Goal: Task Accomplishment & Management: Manage account settings

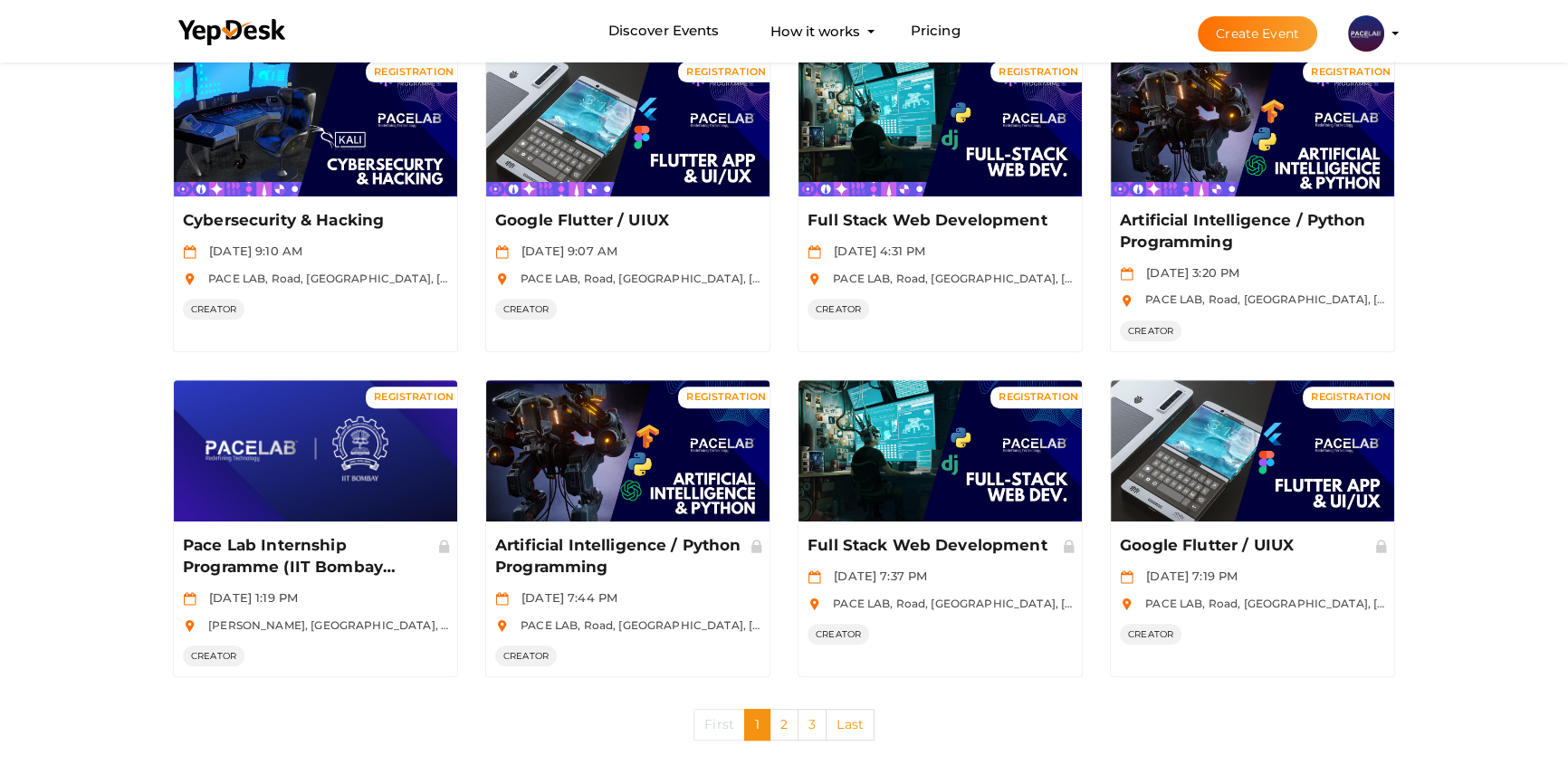
scroll to position [824, 0]
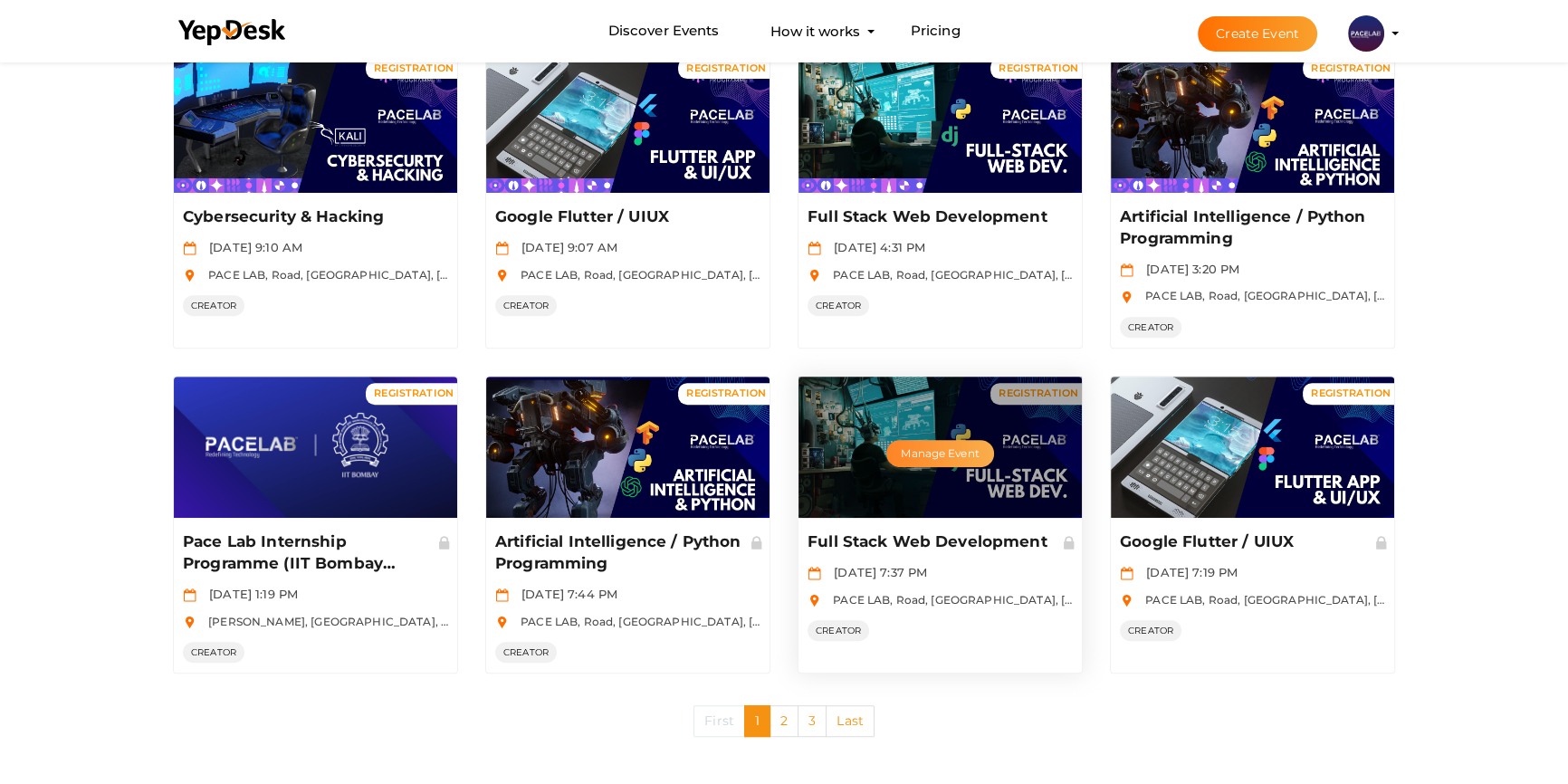
click at [926, 448] on button "Manage Event" at bounding box center [940, 454] width 107 height 27
click at [938, 450] on button "Manage Event" at bounding box center [940, 454] width 107 height 27
click at [919, 452] on button "Manage Event" at bounding box center [940, 454] width 107 height 27
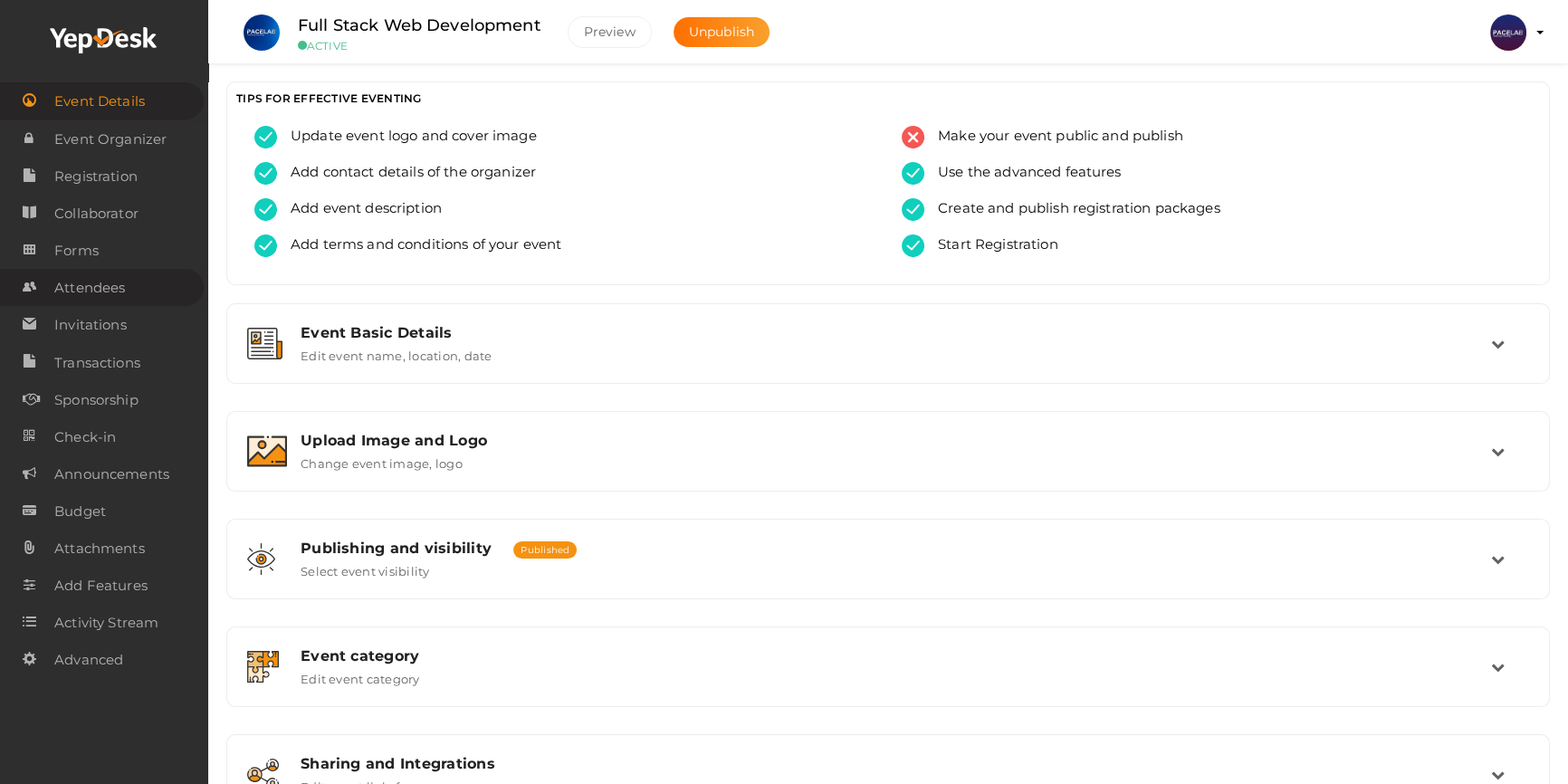
click at [108, 298] on span "Attendees" at bounding box center [89, 287] width 71 height 36
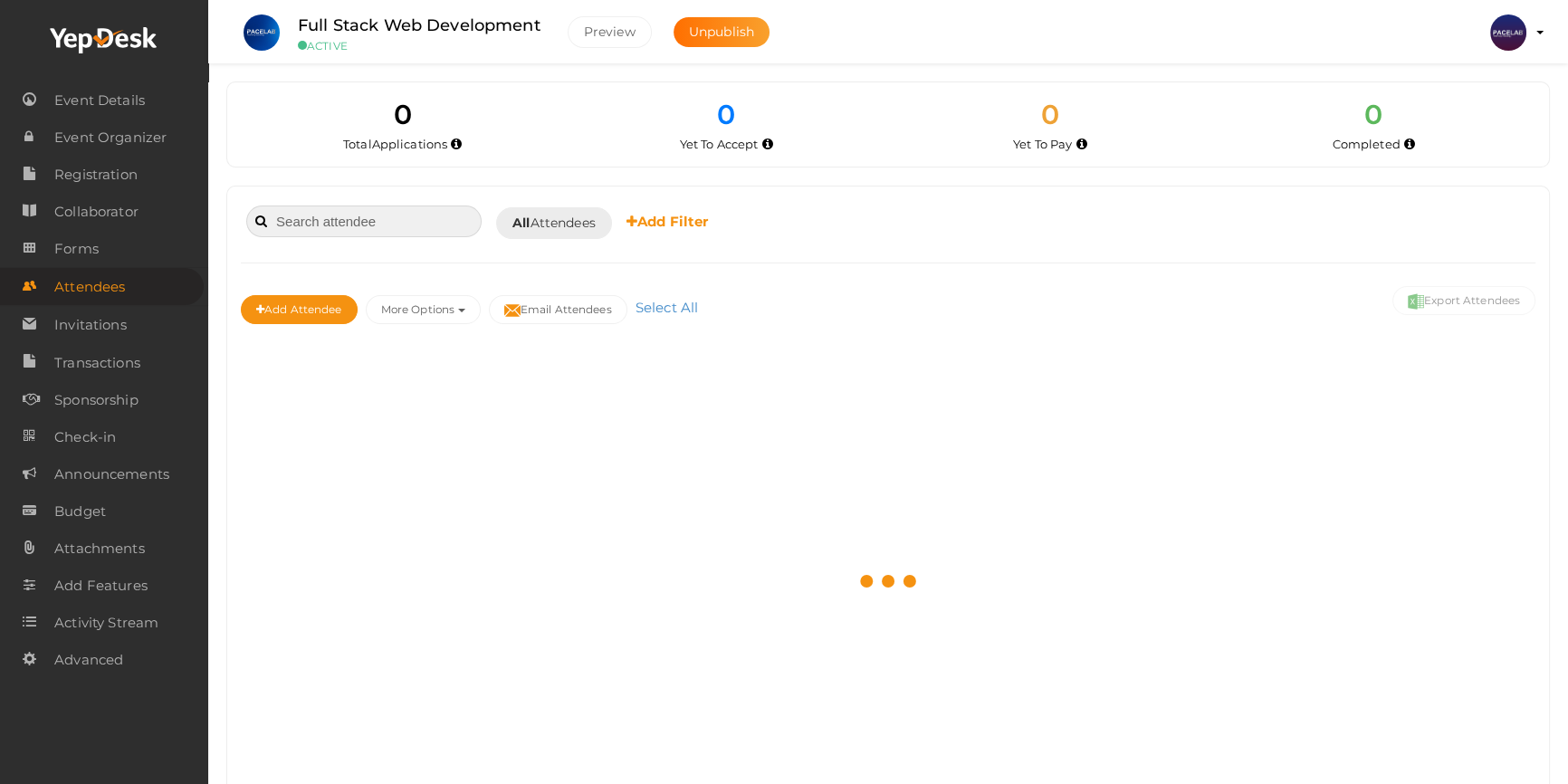
click at [382, 218] on input at bounding box center [364, 221] width 235 height 32
click at [351, 211] on input "azha" at bounding box center [364, 221] width 235 height 32
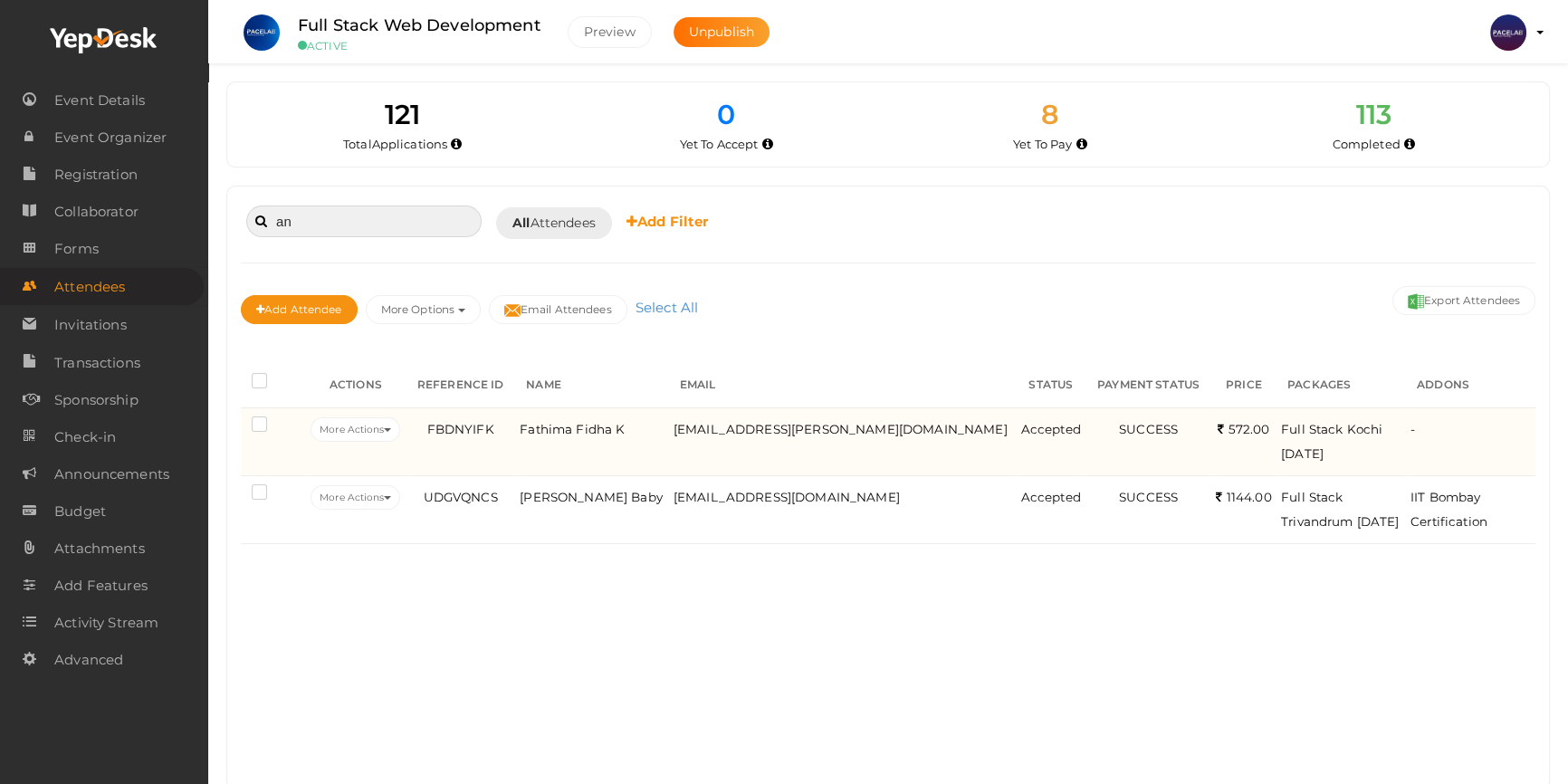
type input "a"
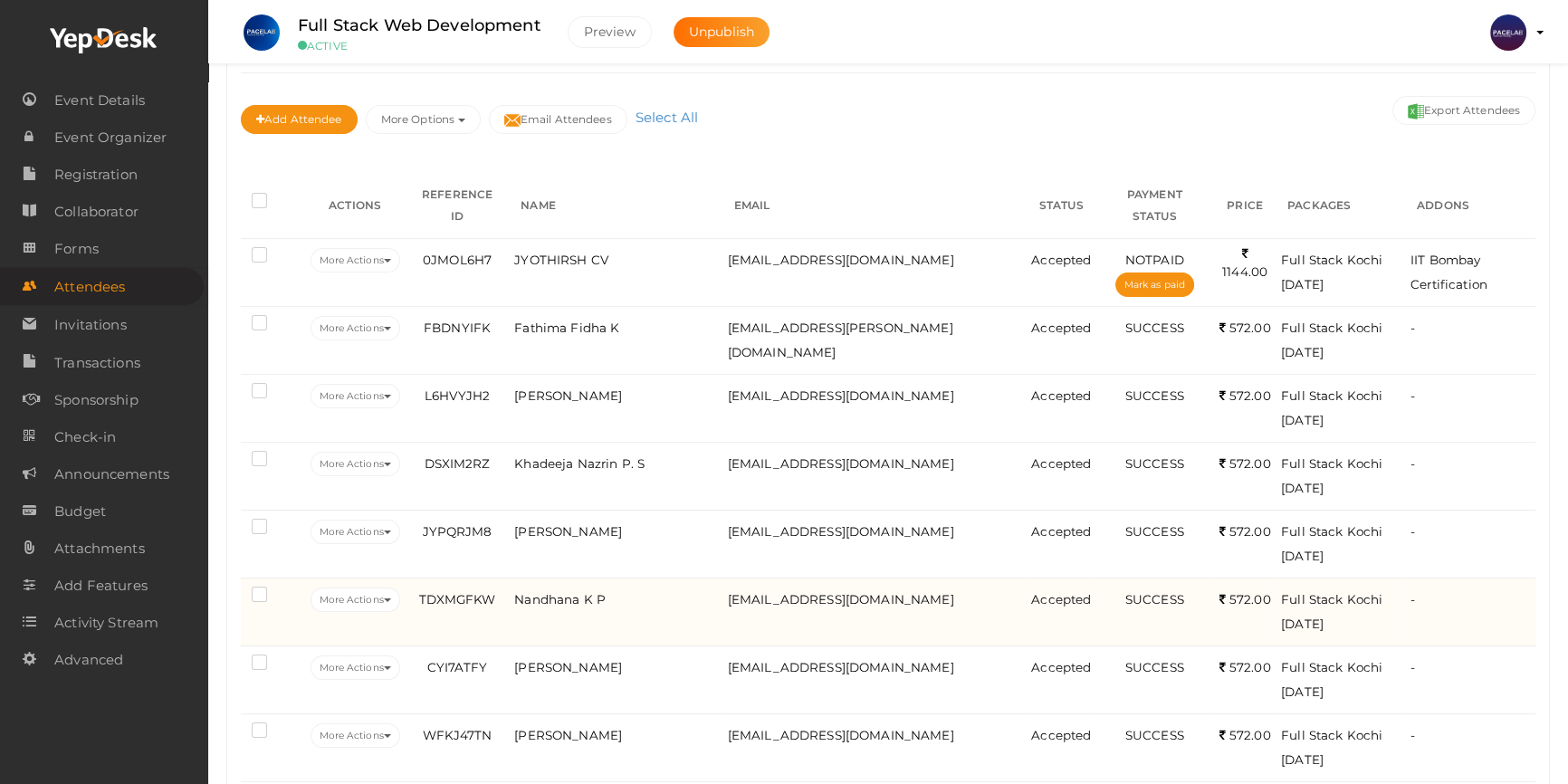
scroll to position [164, 0]
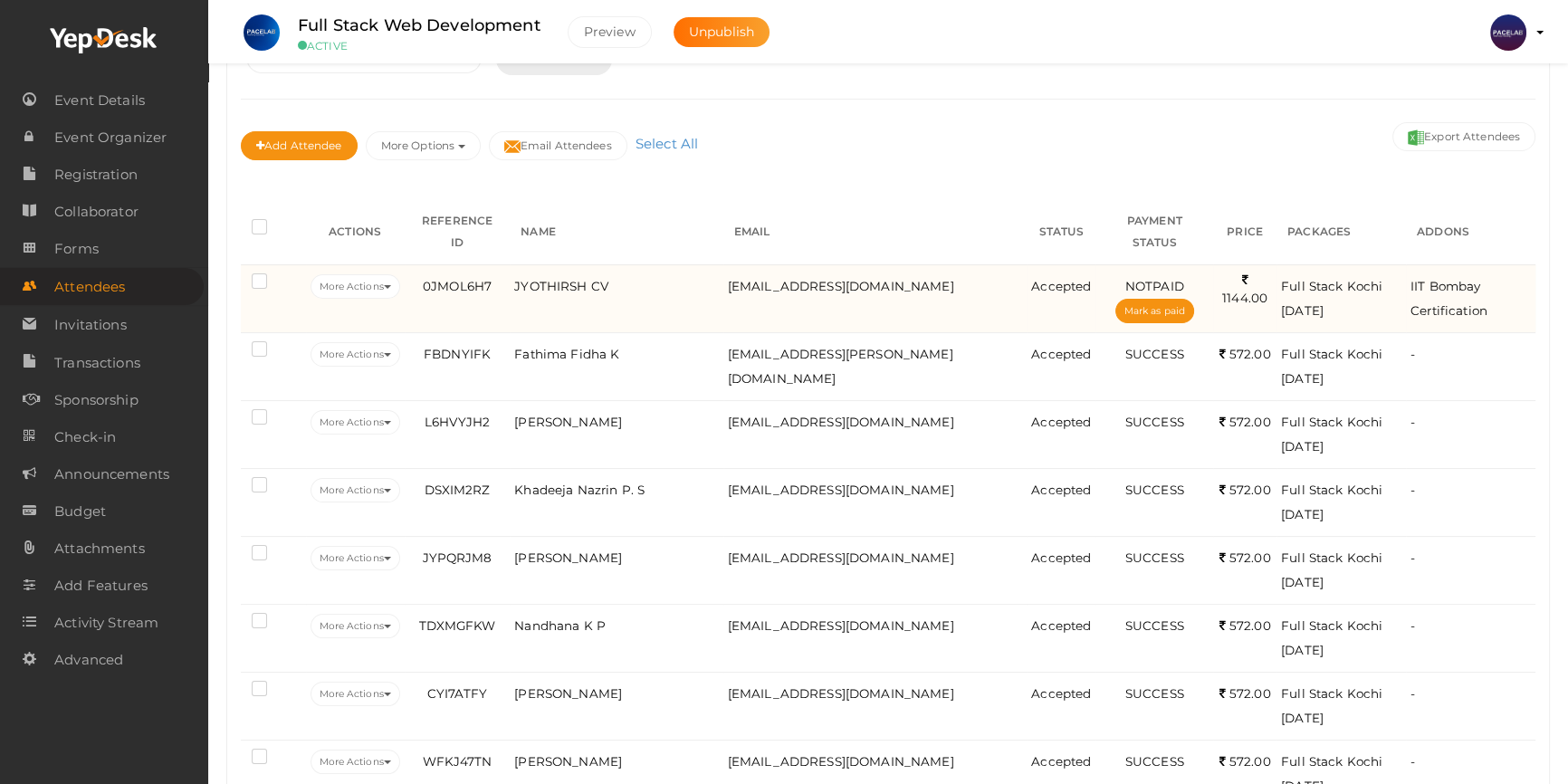
click at [731, 281] on td "[EMAIL_ADDRESS][DOMAIN_NAME]" at bounding box center [875, 299] width 304 height 68
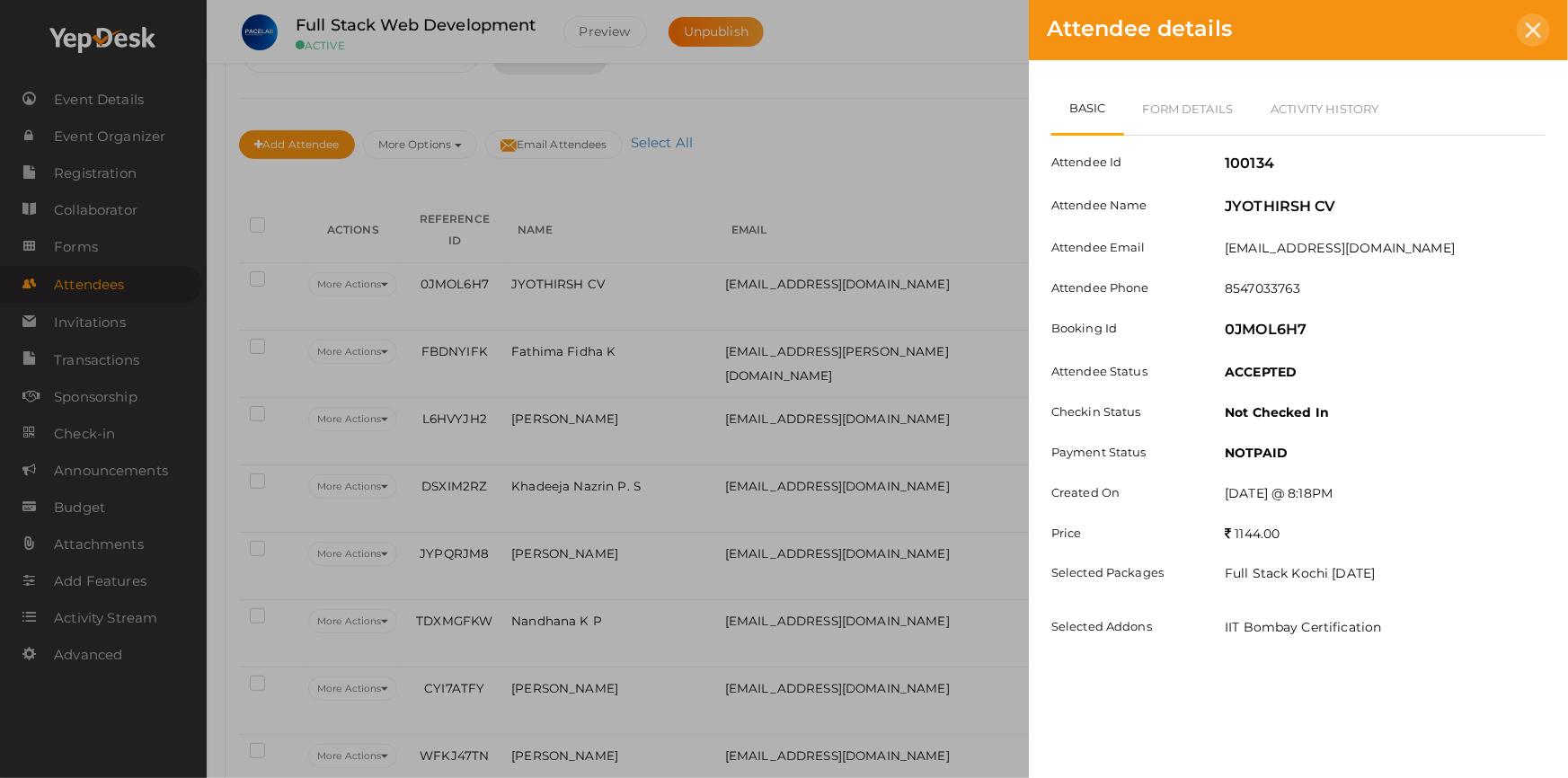
click at [1533, 32] on icon at bounding box center [1533, 30] width 15 height 15
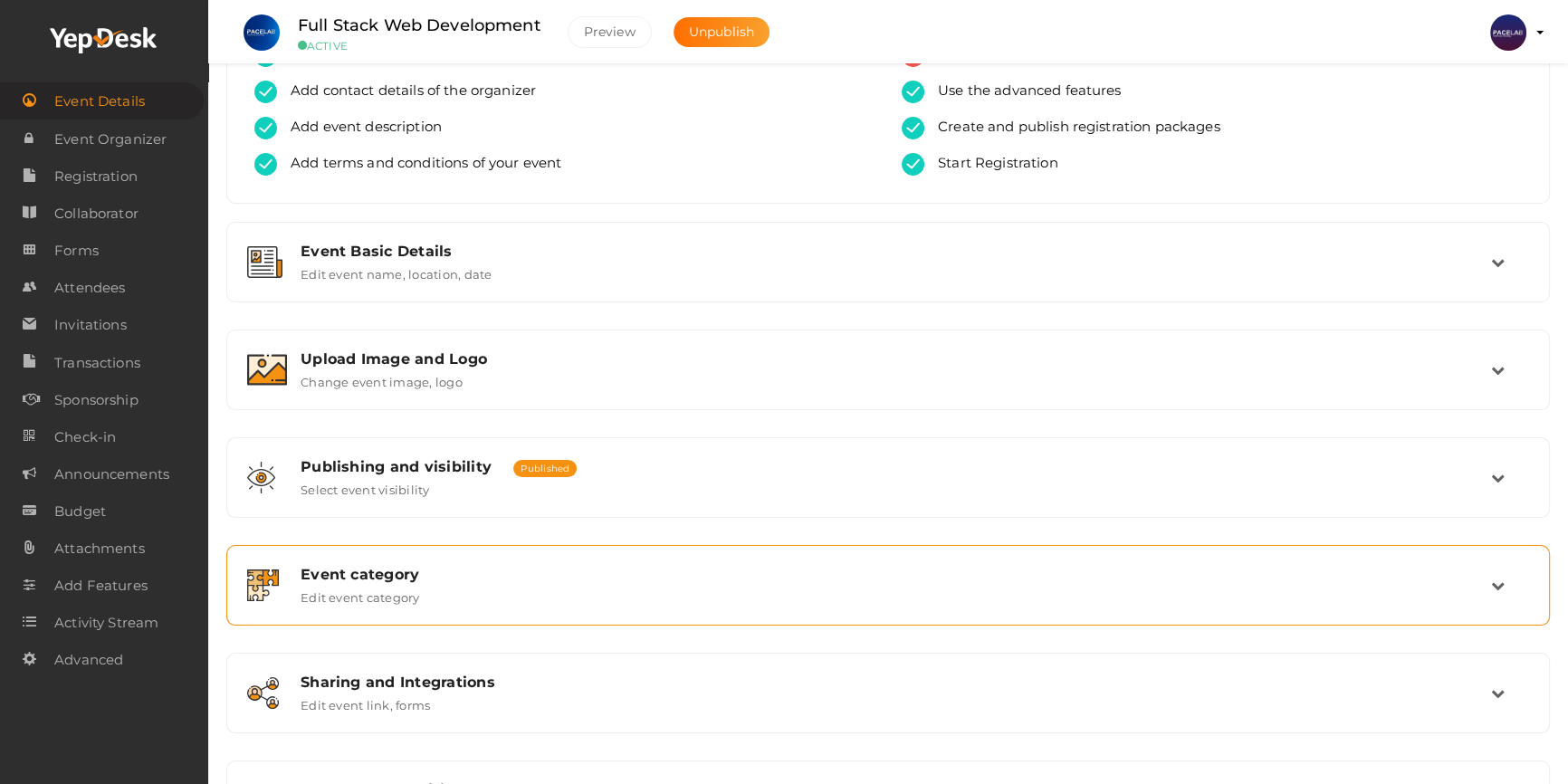
scroll to position [164, 0]
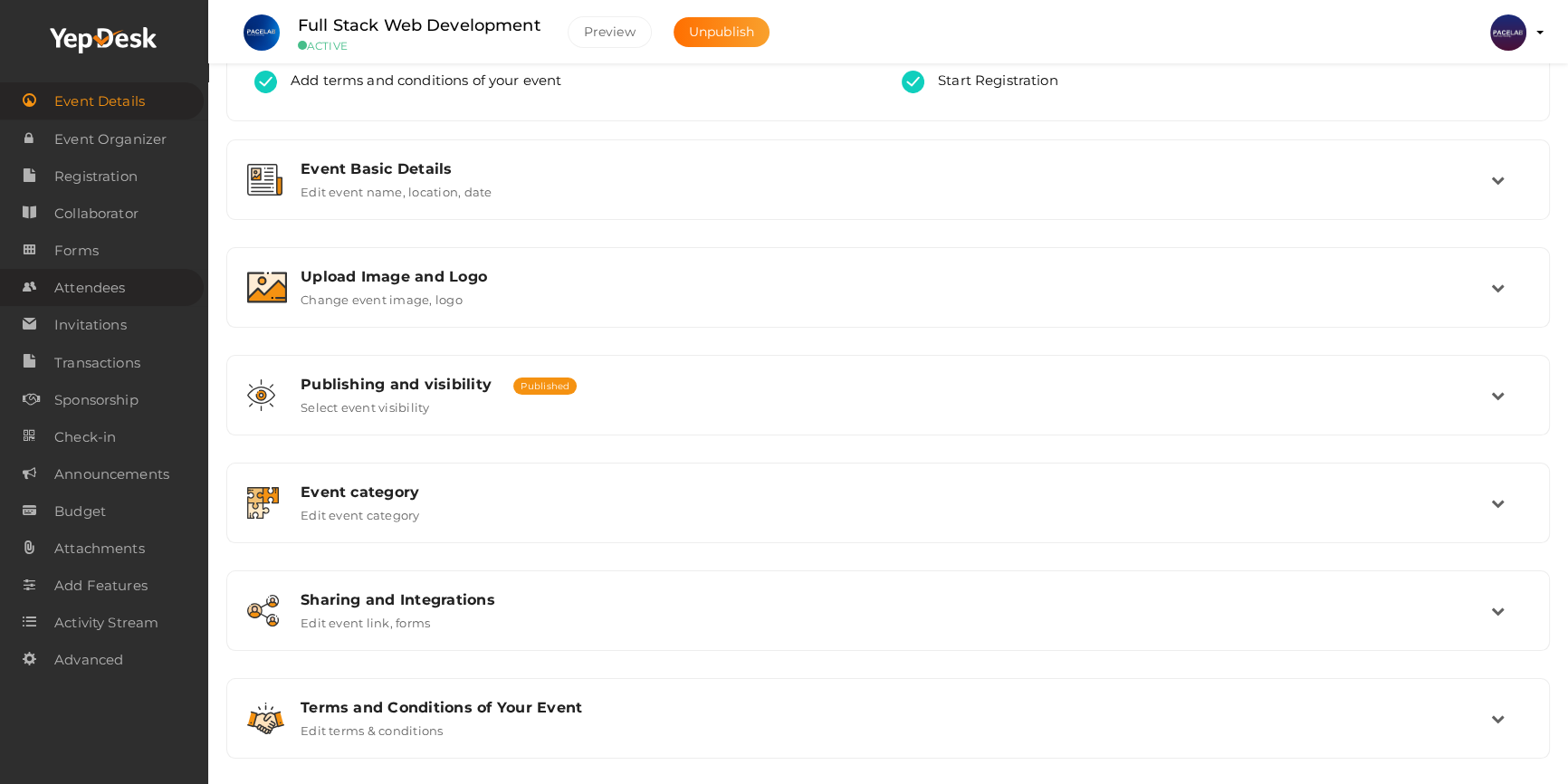
click at [136, 291] on link "Attendees" at bounding box center [102, 288] width 204 height 37
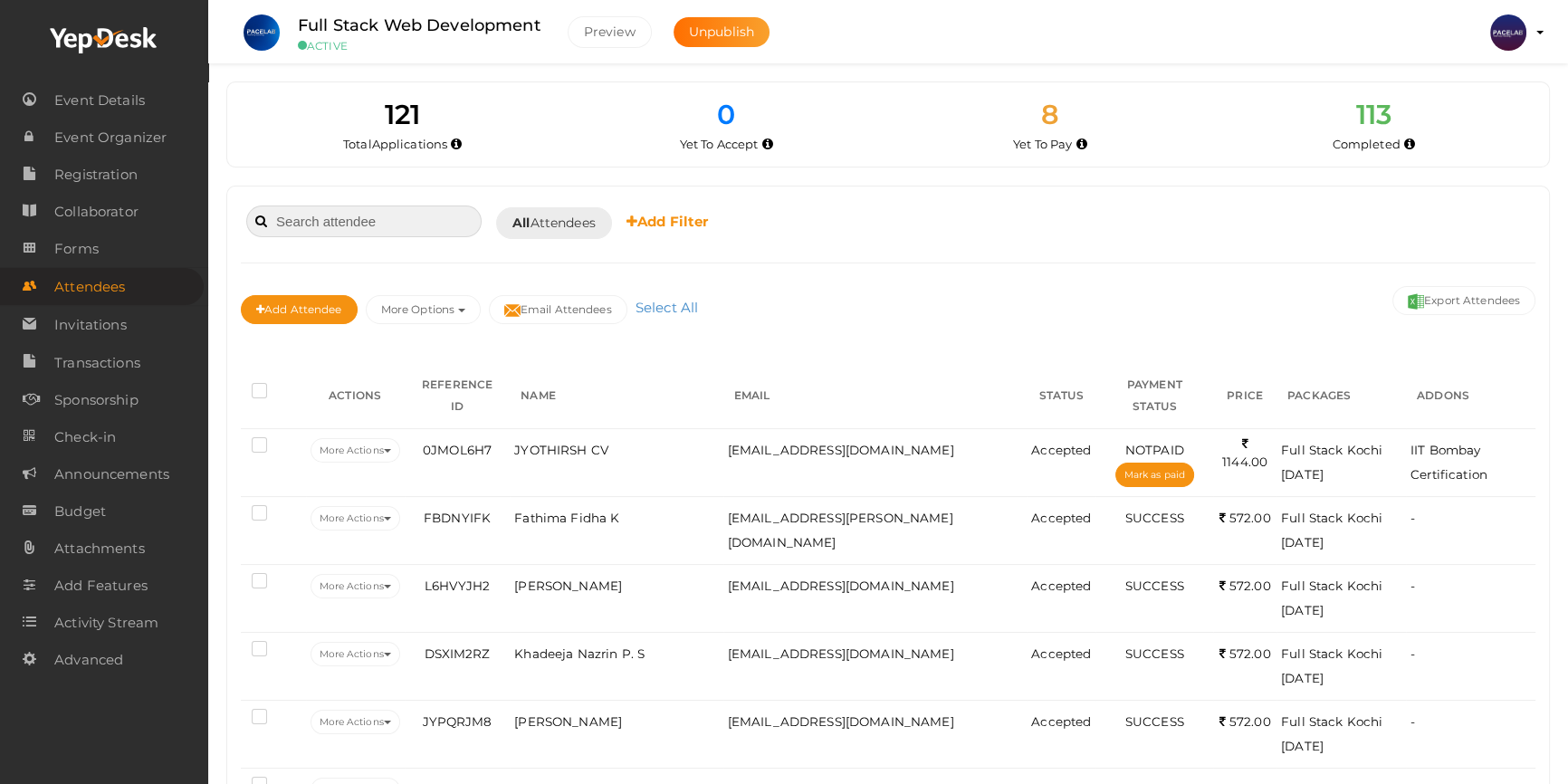
click at [391, 226] on input at bounding box center [364, 221] width 235 height 32
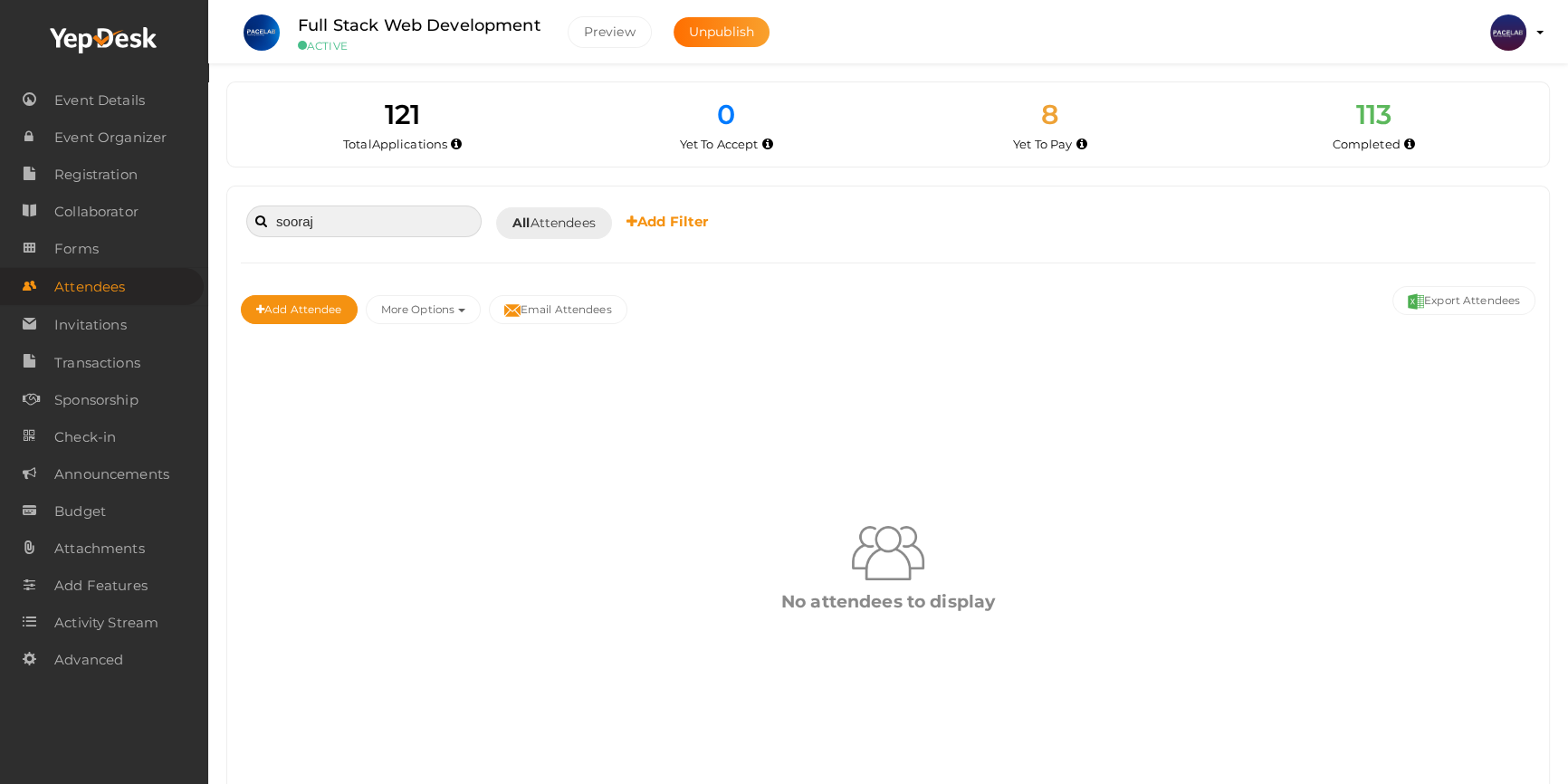
type input "sooraj"
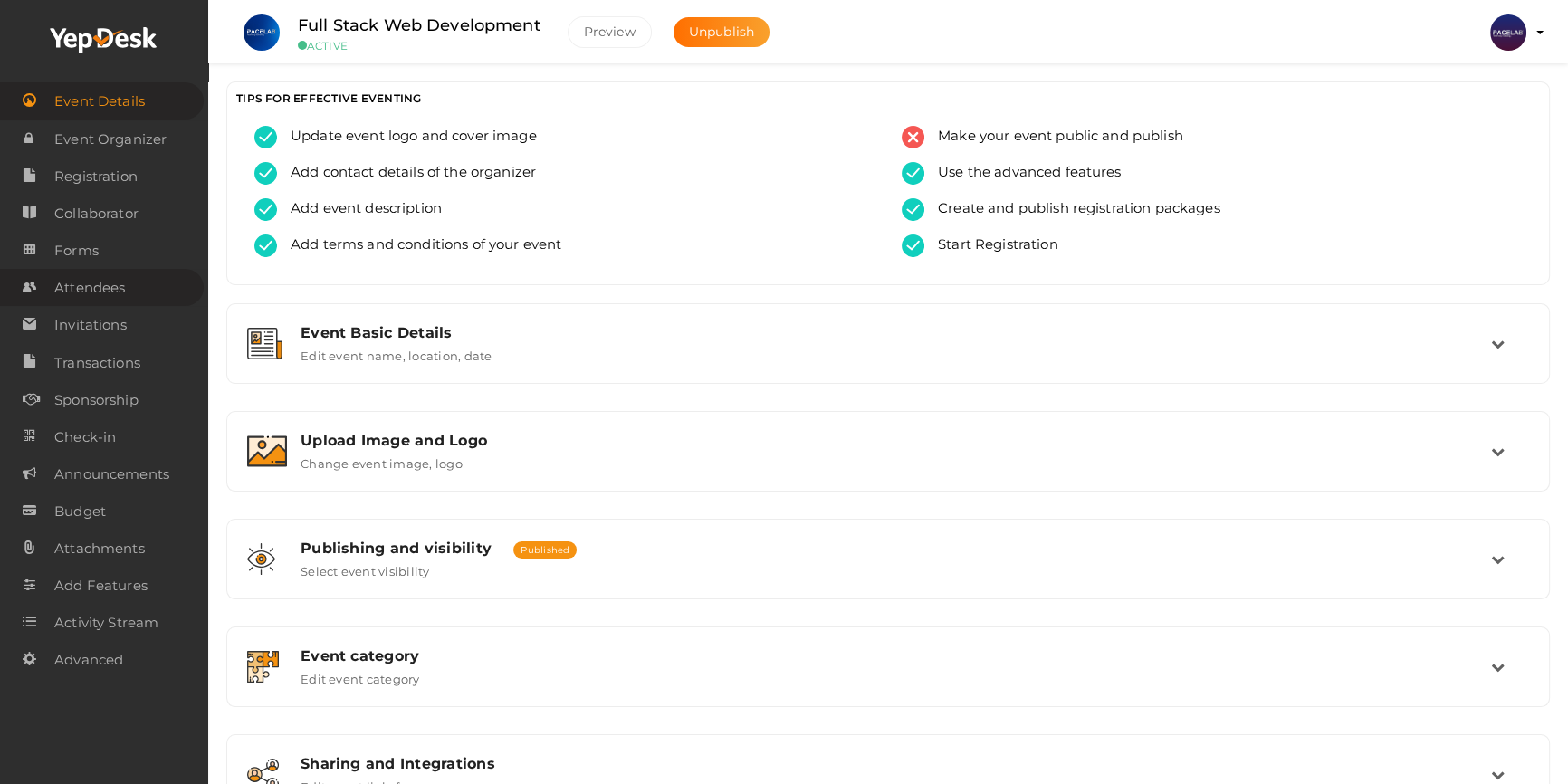
click at [93, 289] on span "Attendees" at bounding box center [89, 287] width 71 height 36
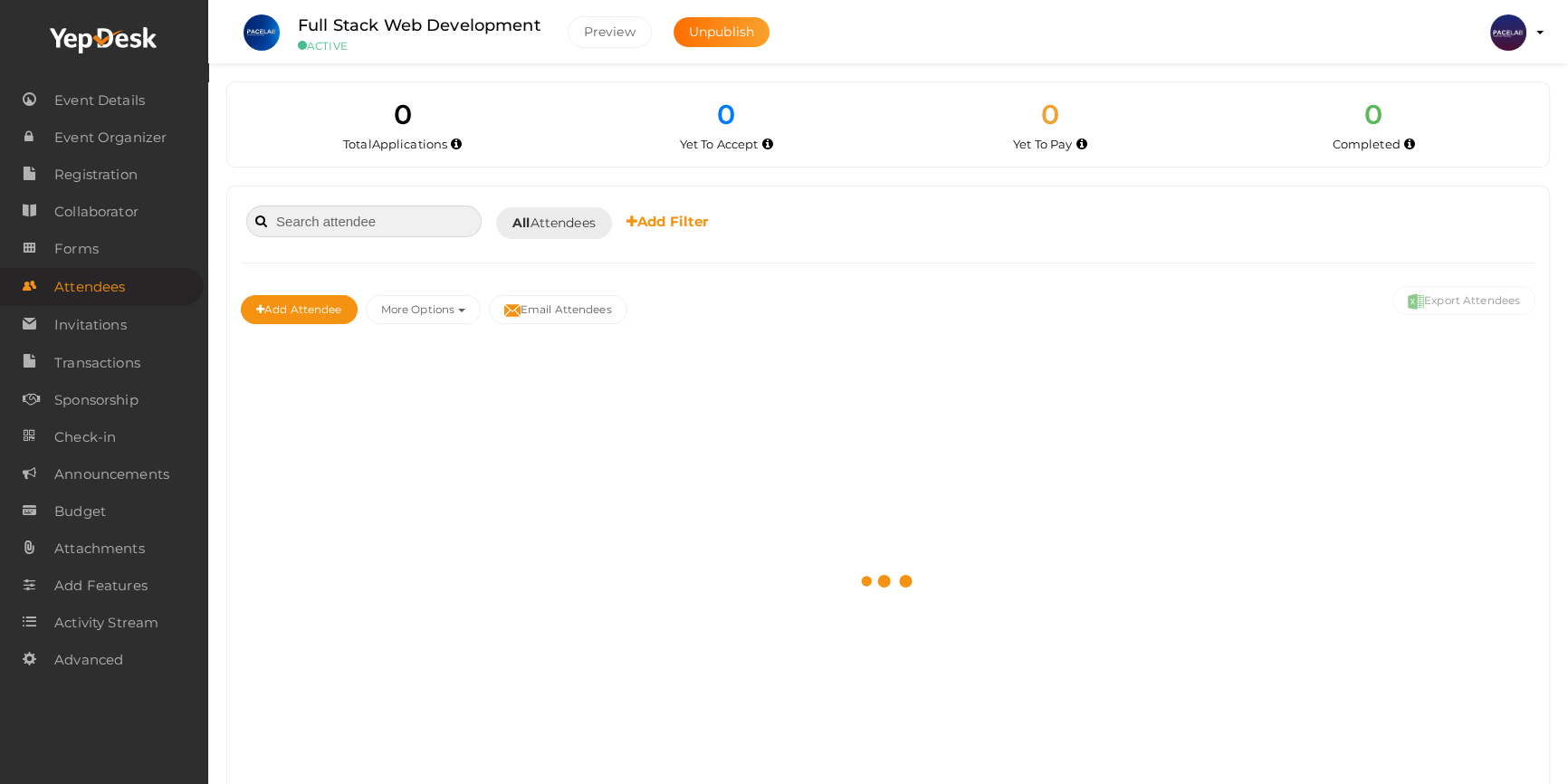
click at [421, 220] on input at bounding box center [364, 221] width 235 height 32
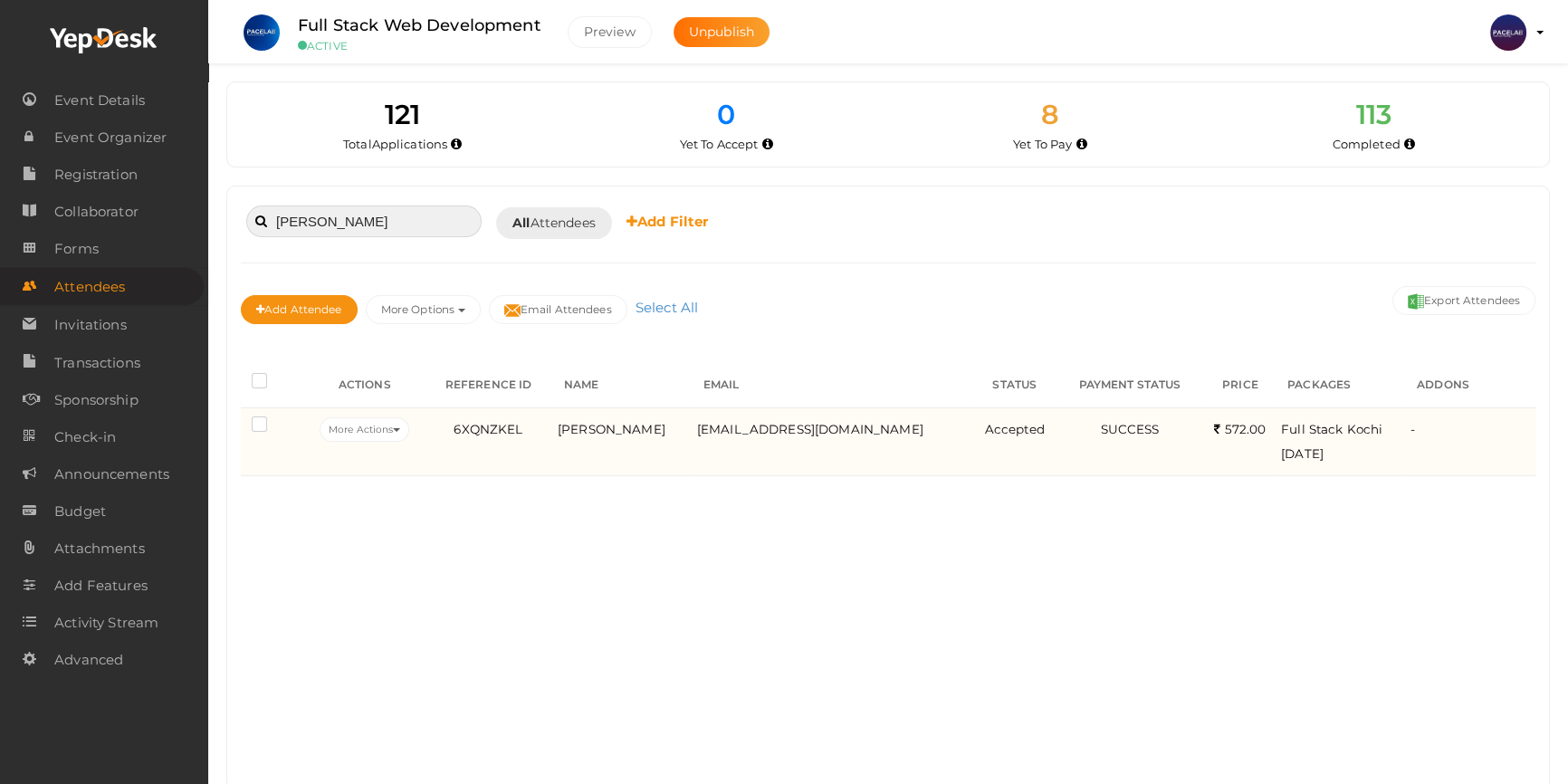
type input "[PERSON_NAME]"
click at [463, 438] on td "6XQNZKEL" at bounding box center [488, 442] width 129 height 68
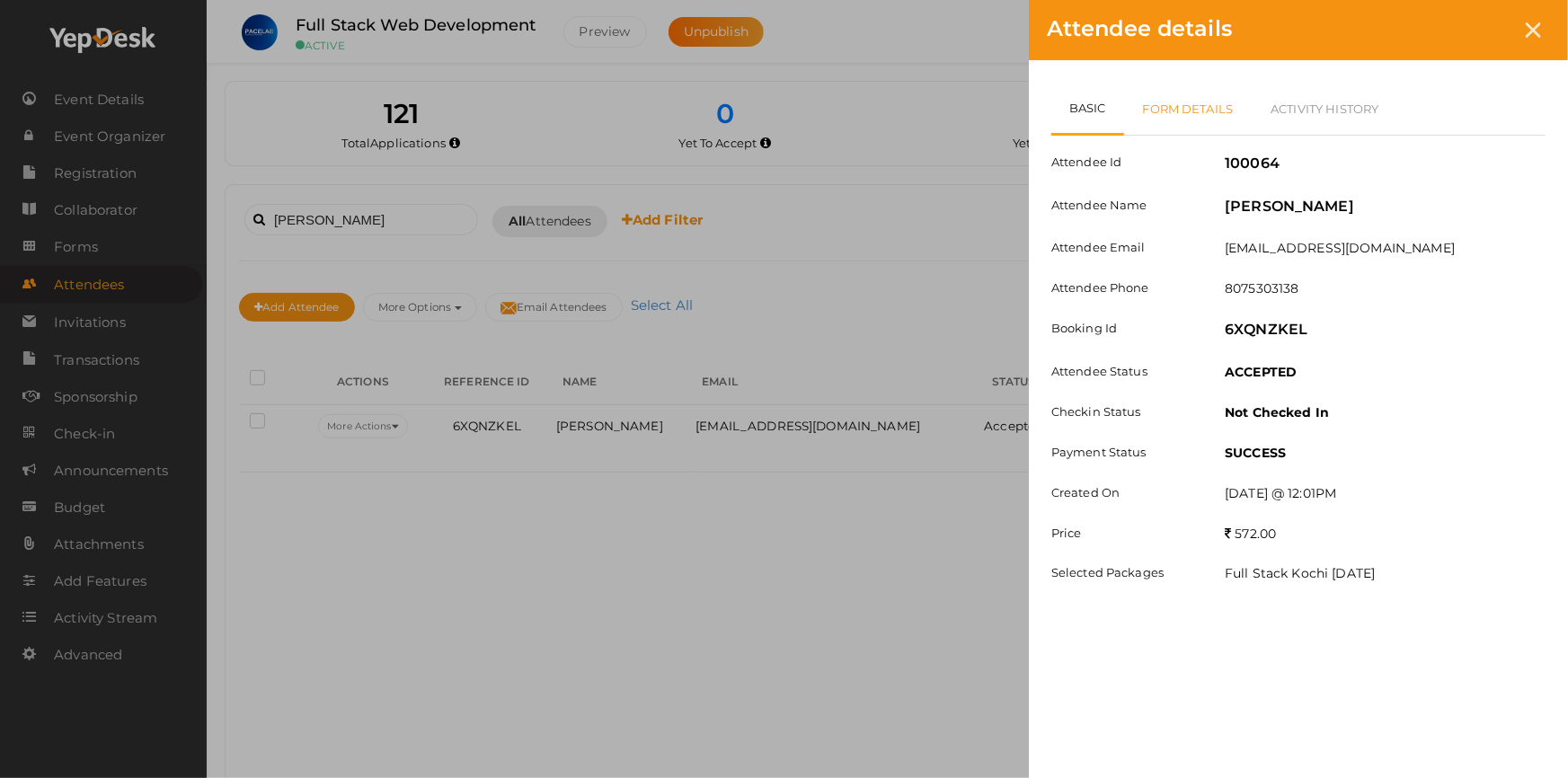
click at [1186, 97] on link "Form Details" at bounding box center [1188, 109] width 128 height 52
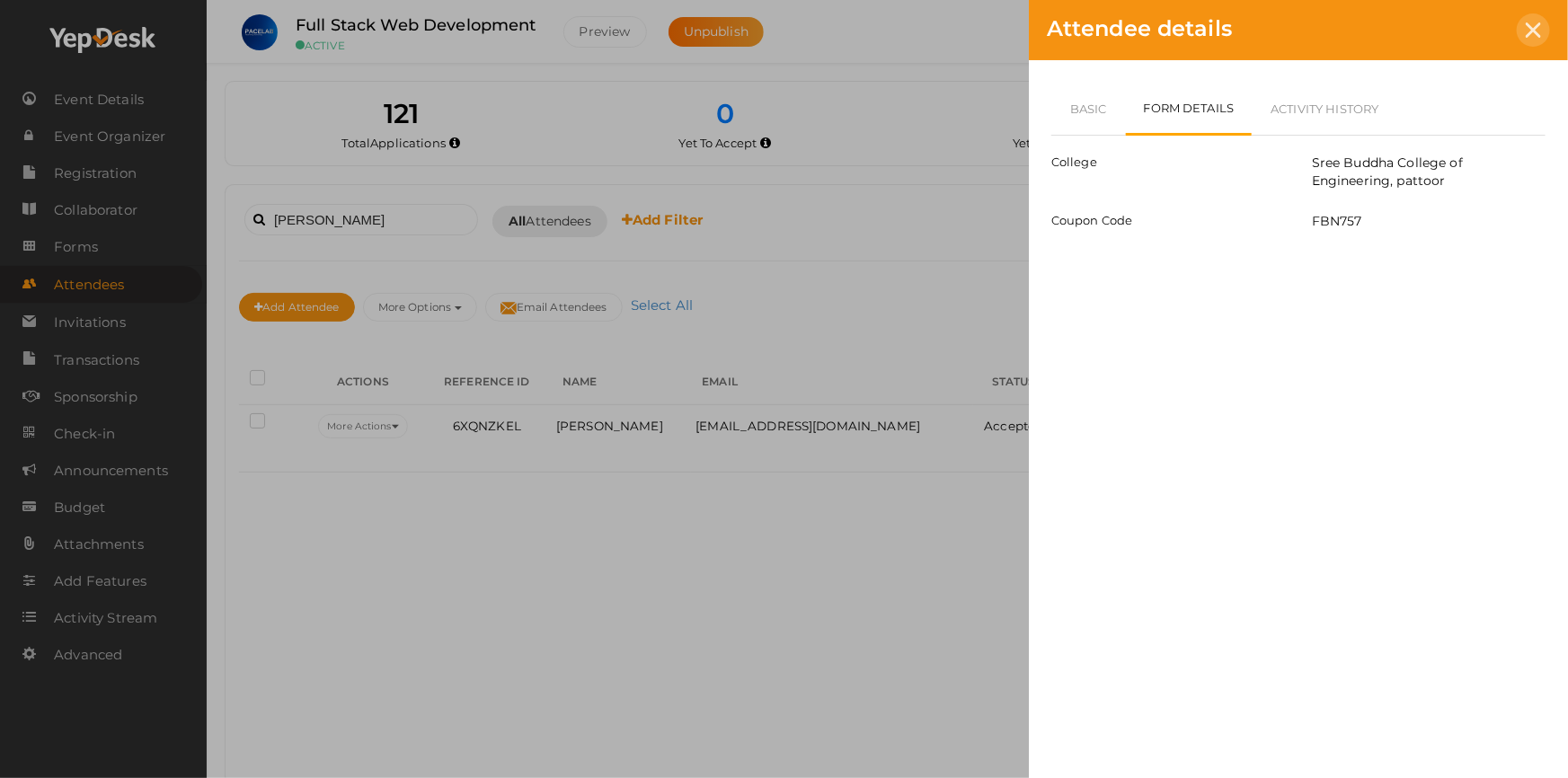
click at [1531, 39] on div at bounding box center [1533, 30] width 33 height 33
